Goal: Task Accomplishment & Management: Manage account settings

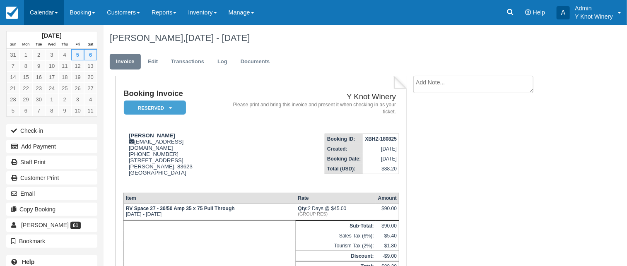
click at [58, 9] on link "Calendar" at bounding box center [44, 12] width 40 height 25
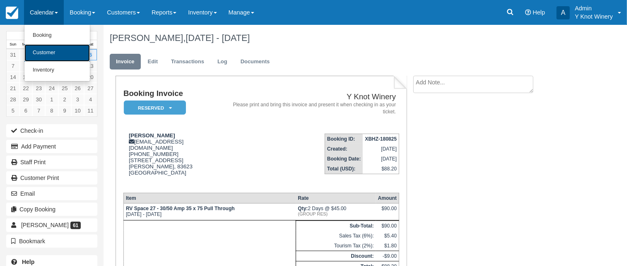
click at [51, 52] on link "Customer" at bounding box center [56, 52] width 65 height 17
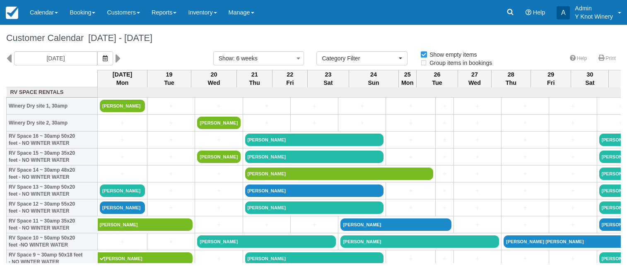
select select
click at [116, 56] on icon at bounding box center [118, 58] width 5 height 14
type input "09/30/25"
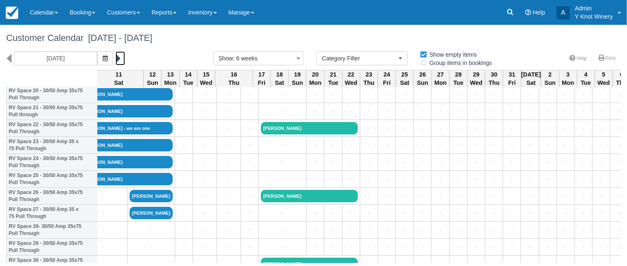
scroll to position [339, 305]
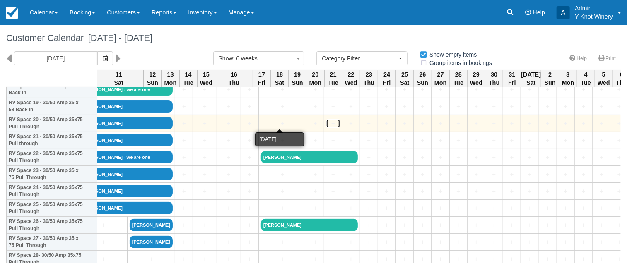
click at [327, 123] on link "+" at bounding box center [333, 123] width 13 height 9
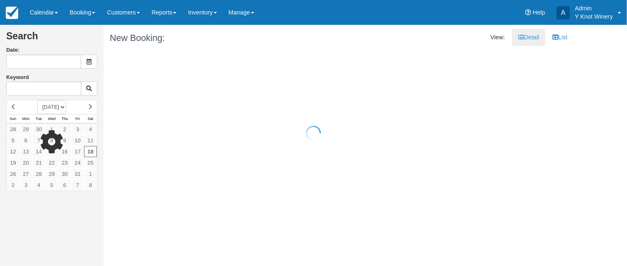
type input "10/18/25"
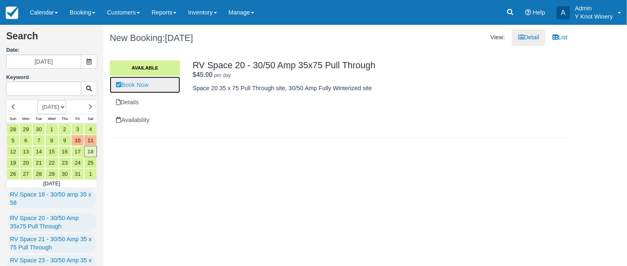
click at [138, 86] on link "Book Now" at bounding box center [145, 85] width 70 height 17
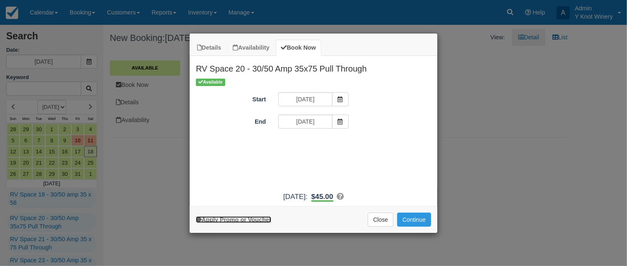
click at [245, 220] on link "Apply Promo or Voucher" at bounding box center [233, 220] width 75 height 7
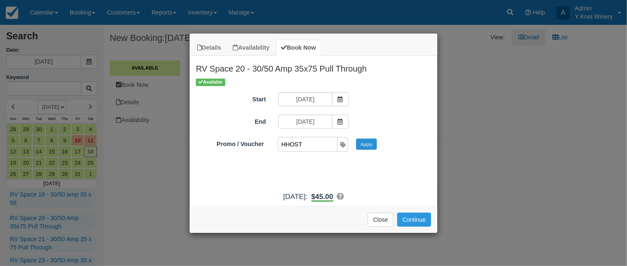
type input "HHOST"
click at [373, 145] on button "Apply" at bounding box center [366, 144] width 21 height 11
click at [416, 223] on button "Continue" at bounding box center [414, 220] width 34 height 14
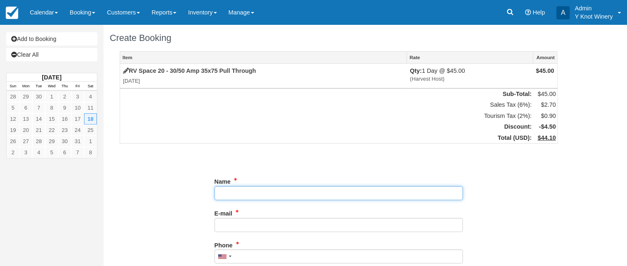
click at [238, 195] on input "Name" at bounding box center [339, 194] width 249 height 14
type input "Kim Lewis"
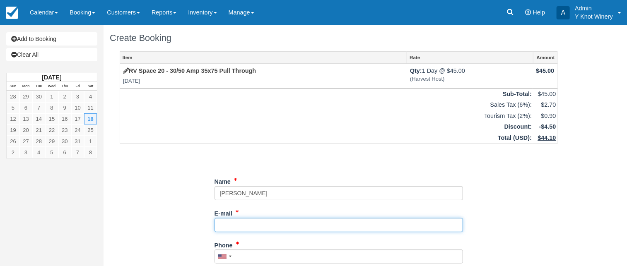
click at [275, 225] on input "E-mail" at bounding box center [339, 225] width 249 height 14
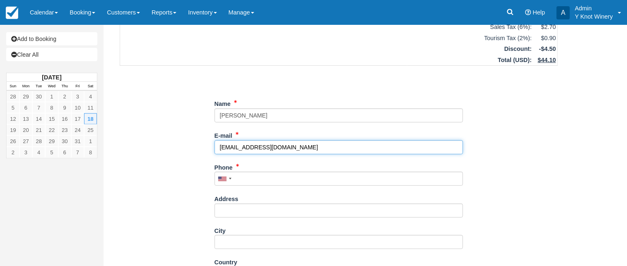
scroll to position [96, 0]
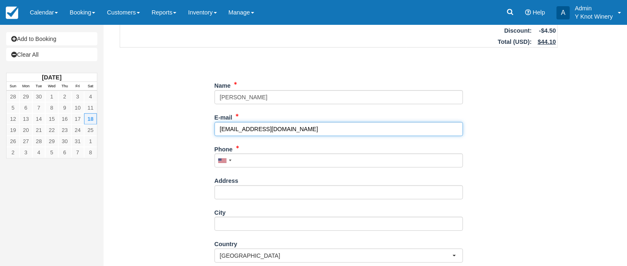
type input "coachlewis@gmail.com"
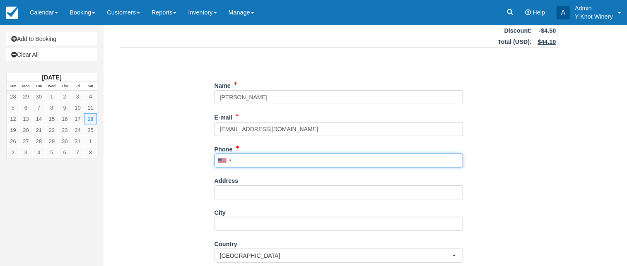
click at [243, 160] on input "Phone" at bounding box center [339, 161] width 249 height 14
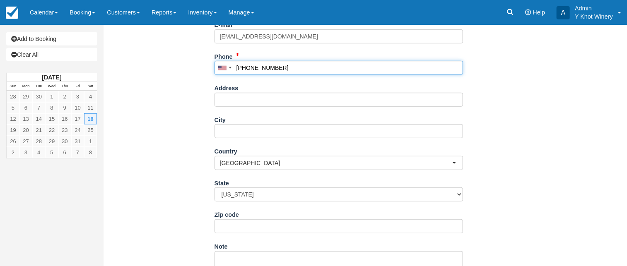
scroll to position [224, 0]
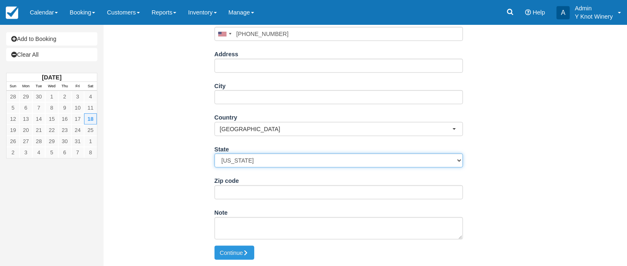
type input "(208) 989-5102"
click at [215, 154] on select "Alabama Alaska Arizona Arkansas California Colorado Connecticut Delaware Florid…" at bounding box center [339, 161] width 249 height 14
select select "ID"
click option "Idaho" at bounding box center [0, 0] width 0 height 0
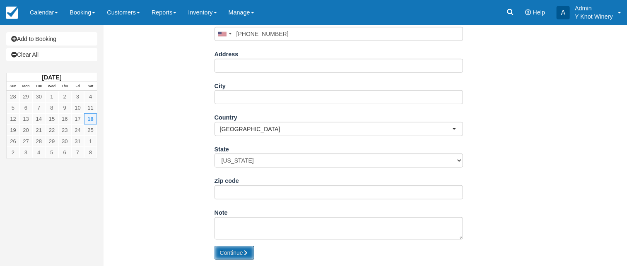
click at [235, 253] on button "Continue" at bounding box center [235, 253] width 40 height 14
type input "+12089895102"
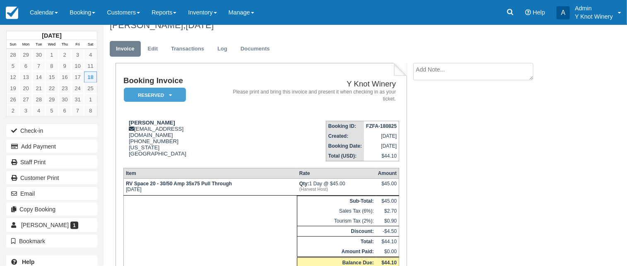
scroll to position [61, 0]
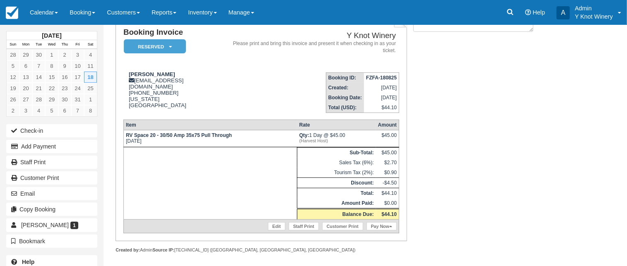
click at [498, 102] on div "Booking Invoice Reserved   Pending Deposit Paid Waiting Cancelled Void Y Knot W…" at bounding box center [332, 143] width 456 height 257
click at [60, 12] on link "Calendar" at bounding box center [44, 12] width 40 height 25
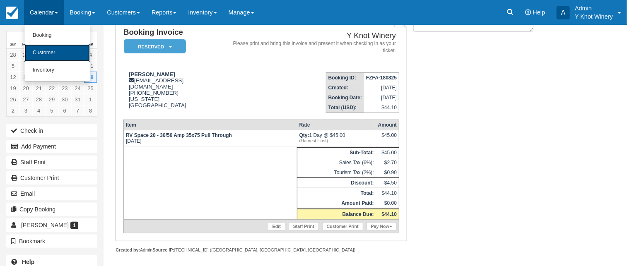
click at [53, 49] on link "Customer" at bounding box center [56, 52] width 65 height 17
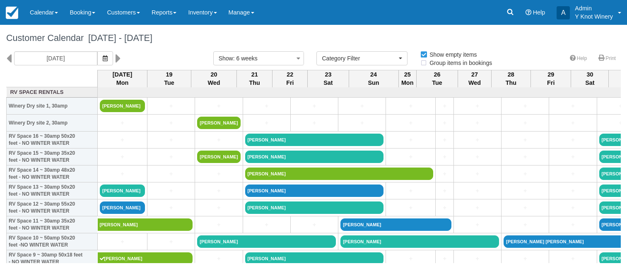
select select
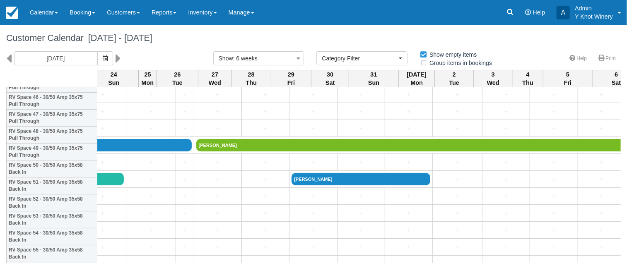
scroll to position [807, 260]
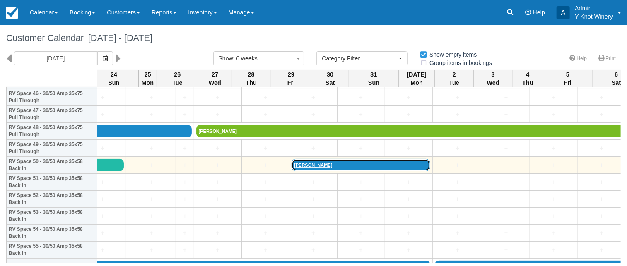
click at [292, 163] on link "[PERSON_NAME]" at bounding box center [361, 165] width 139 height 12
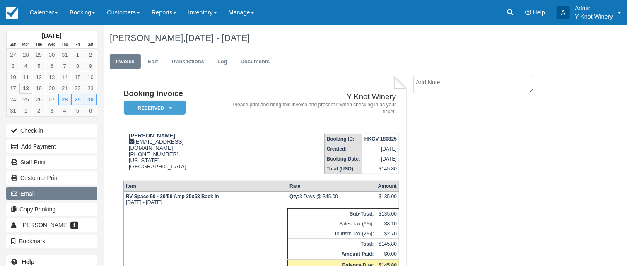
click at [60, 197] on button "Email" at bounding box center [51, 193] width 91 height 13
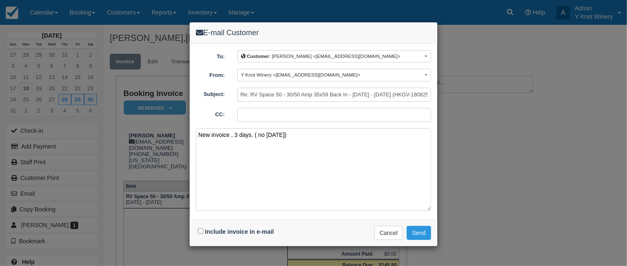
type textarea "New invoice , 3 days. ( no [DATE])"
click at [200, 231] on input "Include invoice in e-mail" at bounding box center [200, 231] width 5 height 5
checkbox input "true"
click at [322, 136] on textarea "New invoice , 3 days. ( no [DATE])" at bounding box center [313, 169] width 235 height 83
click at [334, 135] on textarea "New invoice , 3 days. ( no Sunday) Just click on th epay now buttom in bottom r…" at bounding box center [313, 169] width 235 height 83
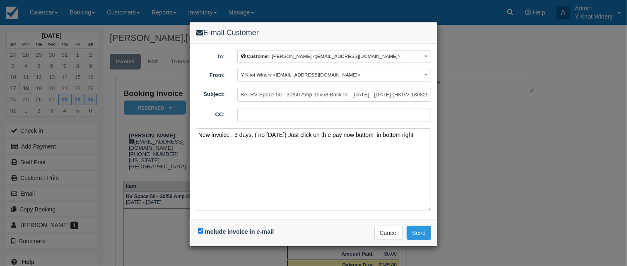
click at [329, 133] on textarea "New invoice , 3 days. ( no Sunday) Just click on th e pay now buttom in bottom …" at bounding box center [313, 169] width 235 height 83
click at [374, 134] on textarea "New invoice , 3 days. ( no Sunday) Just click on the pay now buttom in bottom r…" at bounding box center [313, 169] width 235 height 83
click at [414, 137] on textarea "New invoice , 3 days. ( no Sunday) Just click on the pay now button in bottom r…" at bounding box center [313, 169] width 235 height 83
click at [374, 134] on textarea "New invoice , 3 days. ( no Sunday) Just click on the pay now button in bottom r…" at bounding box center [313, 169] width 235 height 83
click at [414, 135] on textarea "New invoice , 3 days. ( no Sunday) Just click on the pay now button in bottom r…" at bounding box center [313, 169] width 235 height 83
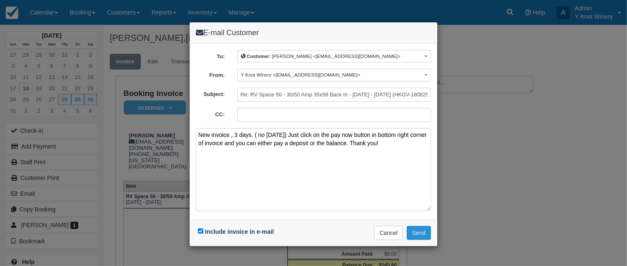
type textarea "New invoice , 3 days. ( no [DATE]) Just click on the pay now button in bottom r…"
click at [420, 231] on button "Send" at bounding box center [419, 233] width 24 height 14
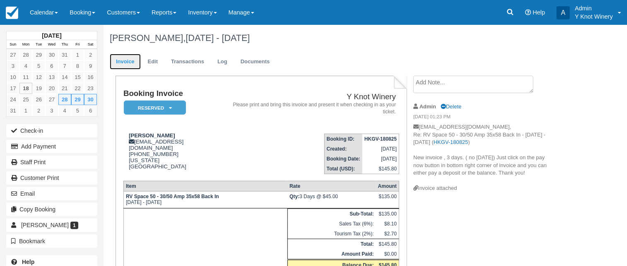
click at [125, 61] on link "Invoice" at bounding box center [125, 62] width 31 height 16
click at [140, 13] on span at bounding box center [138, 13] width 3 height 2
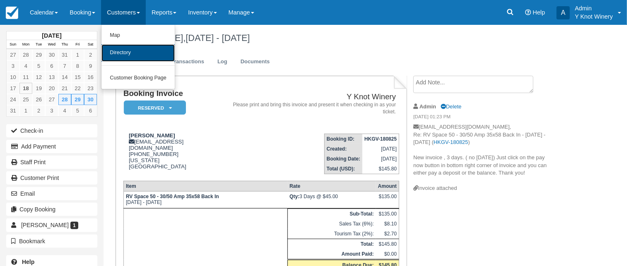
click at [136, 52] on link "Directory" at bounding box center [138, 52] width 73 height 17
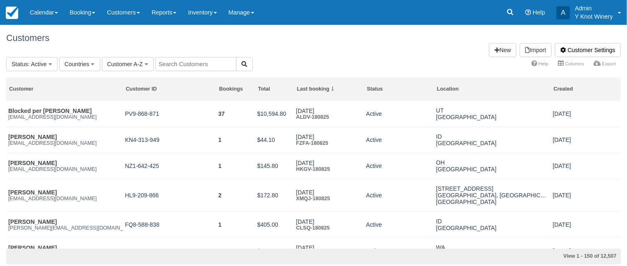
click at [171, 67] on input "text" at bounding box center [195, 64] width 81 height 14
type input "jennifer castro"
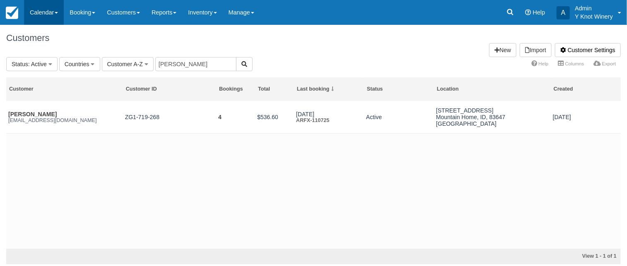
click at [59, 14] on link "Calendar" at bounding box center [44, 12] width 40 height 25
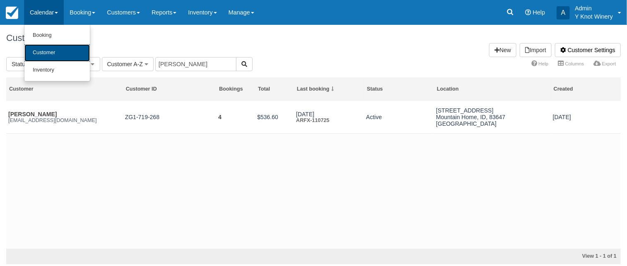
click at [53, 54] on link "Customer" at bounding box center [56, 52] width 65 height 17
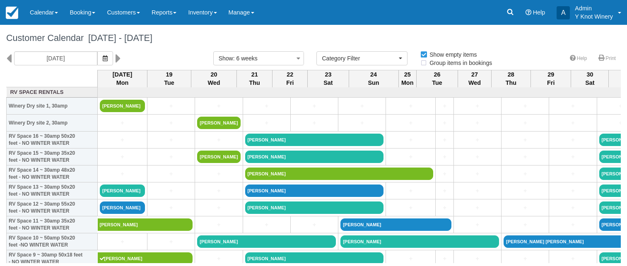
select select
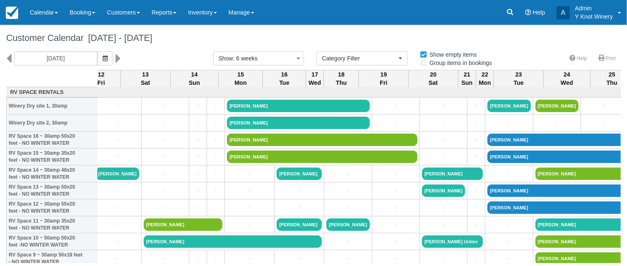
scroll to position [0, 992]
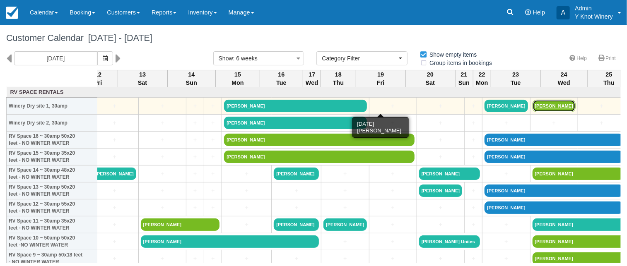
click at [533, 106] on link "[PERSON_NAME]" at bounding box center [554, 106] width 43 height 12
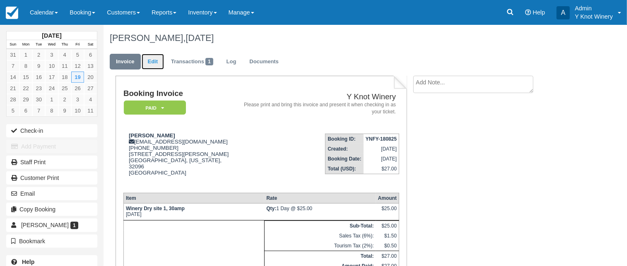
click at [155, 63] on link "Edit" at bounding box center [153, 62] width 22 height 16
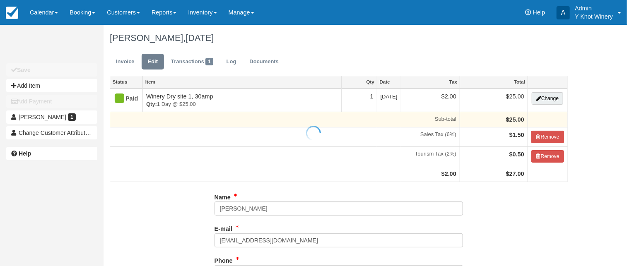
type input "[PHONE_NUMBER]"
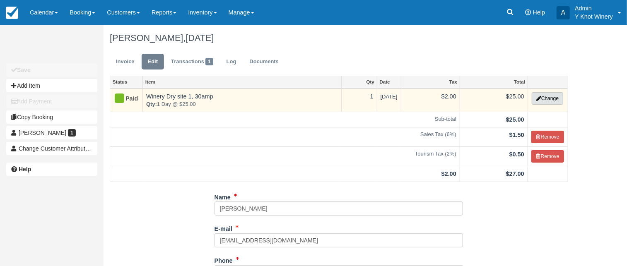
click at [555, 102] on button "Change" at bounding box center [547, 98] width 31 height 12
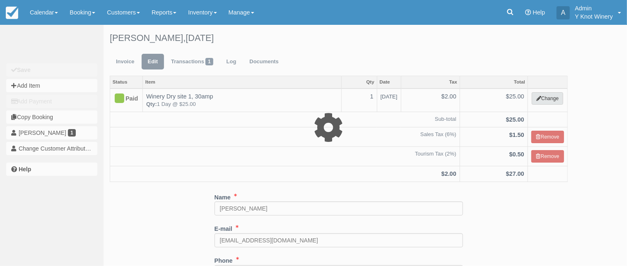
select select "3"
type input "25.00"
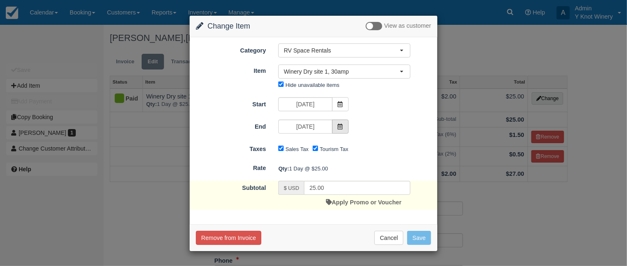
click at [342, 126] on icon at bounding box center [341, 127] width 6 height 6
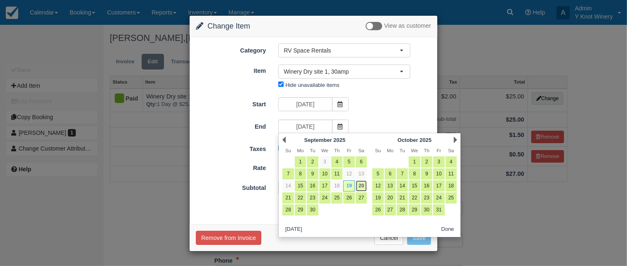
click at [365, 186] on link "20" at bounding box center [361, 186] width 11 height 11
type input "09/20/25"
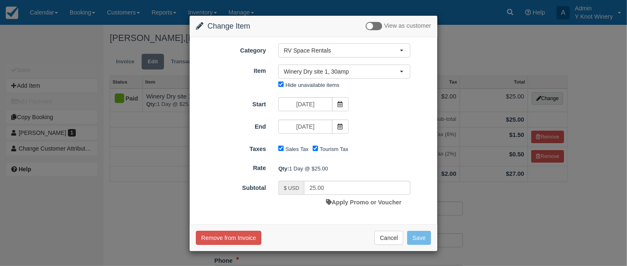
type input "50.00"
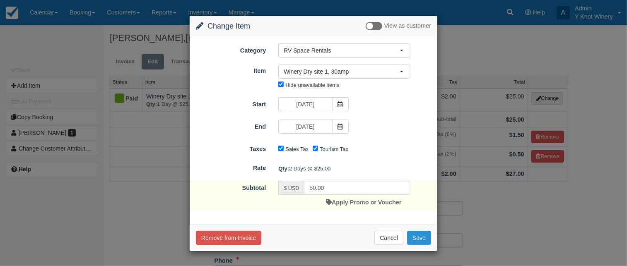
click at [420, 238] on button "Save" at bounding box center [419, 238] width 24 height 14
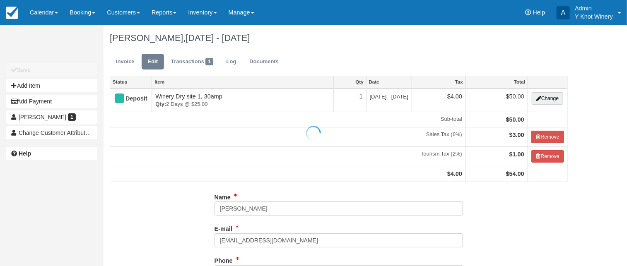
type input "[PHONE_NUMBER]"
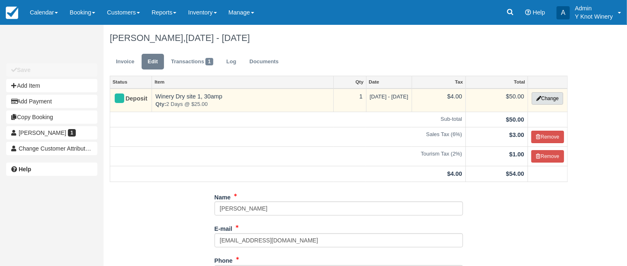
click at [555, 99] on button "Change" at bounding box center [547, 98] width 31 height 12
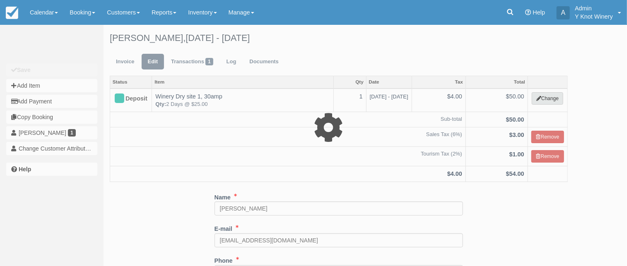
select select "3"
type input "50.00"
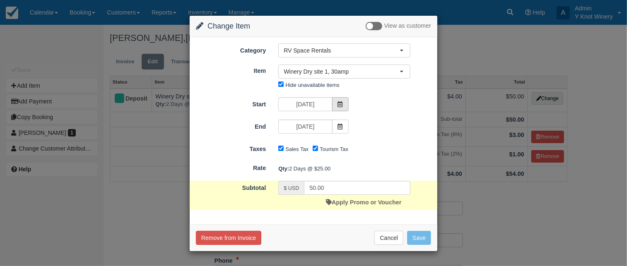
click at [342, 104] on icon at bounding box center [341, 105] width 6 height 6
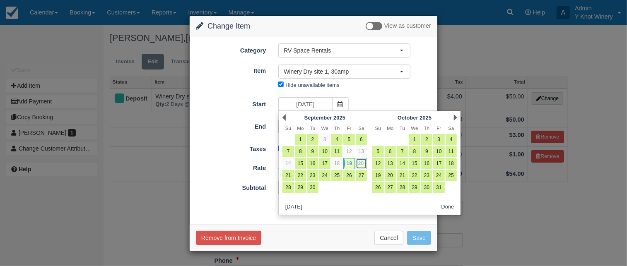
click at [360, 162] on link "20" at bounding box center [361, 163] width 11 height 11
type input "09/20/25"
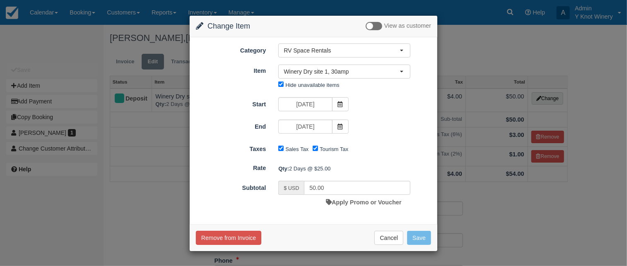
type input "25.00"
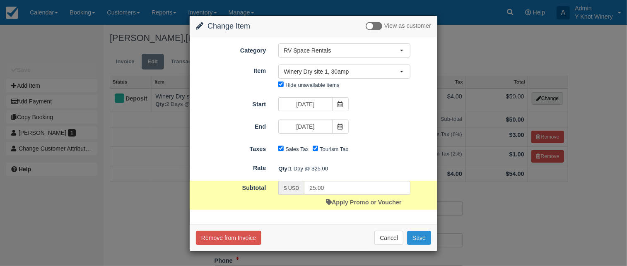
click at [420, 237] on button "Save" at bounding box center [419, 238] width 24 height 14
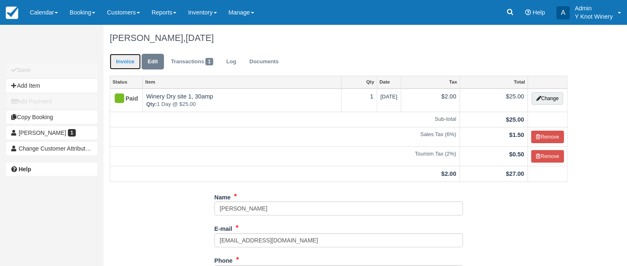
click at [126, 63] on link "Invoice" at bounding box center [125, 62] width 31 height 16
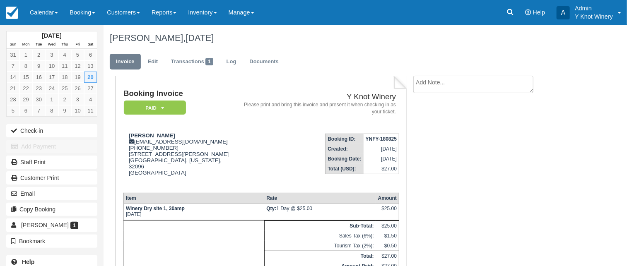
click at [322, 43] on h1 "Cassandra Rogers, September 20 2025" at bounding box center [339, 38] width 458 height 10
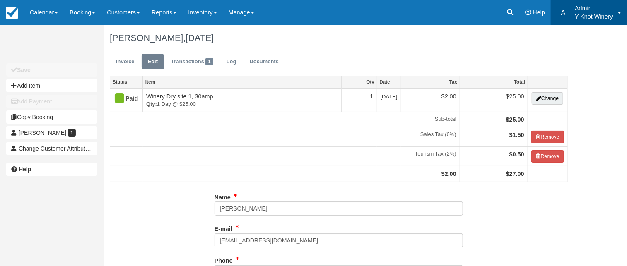
type input "[PHONE_NUMBER]"
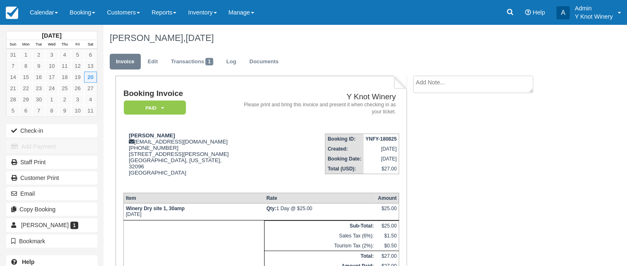
click at [336, 42] on h1 "[PERSON_NAME], [DATE]" at bounding box center [339, 38] width 458 height 10
